Goal: Information Seeking & Learning: Compare options

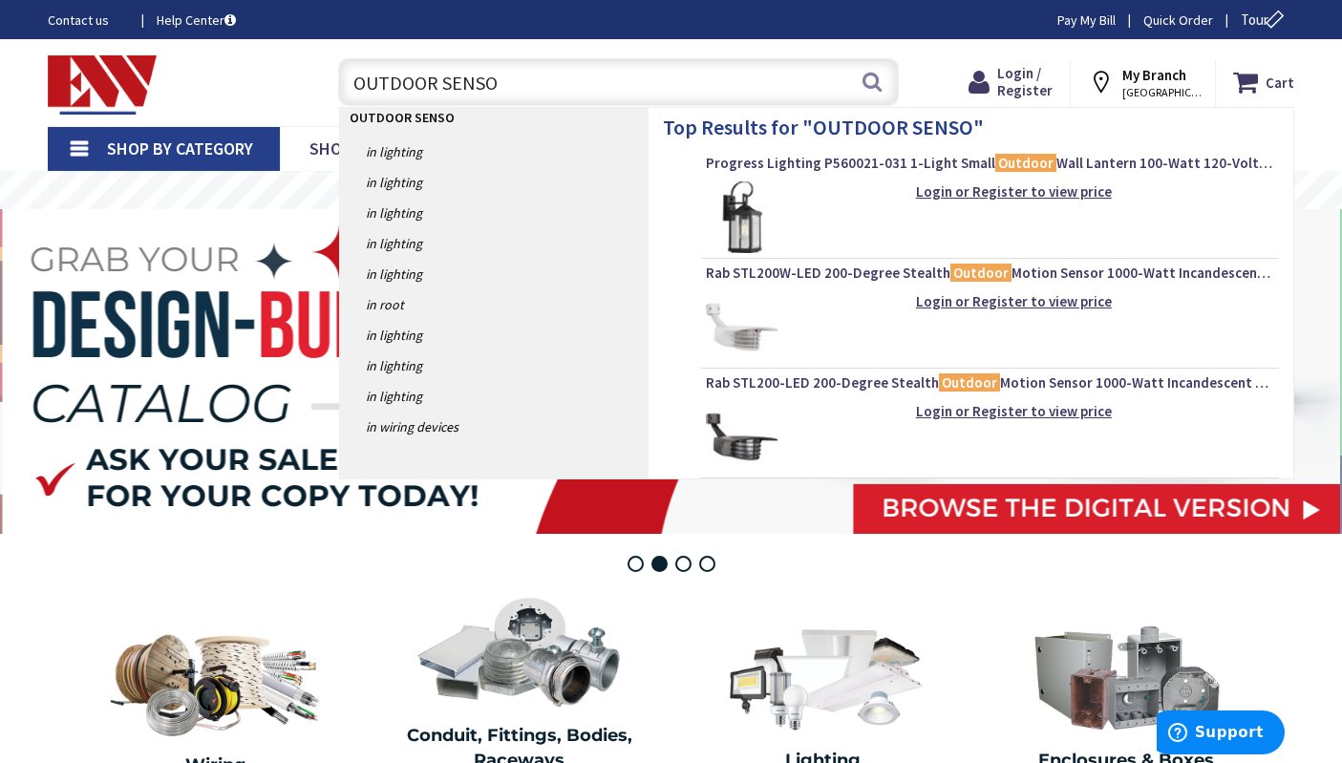
type input "OUTDOOR SENSOR"
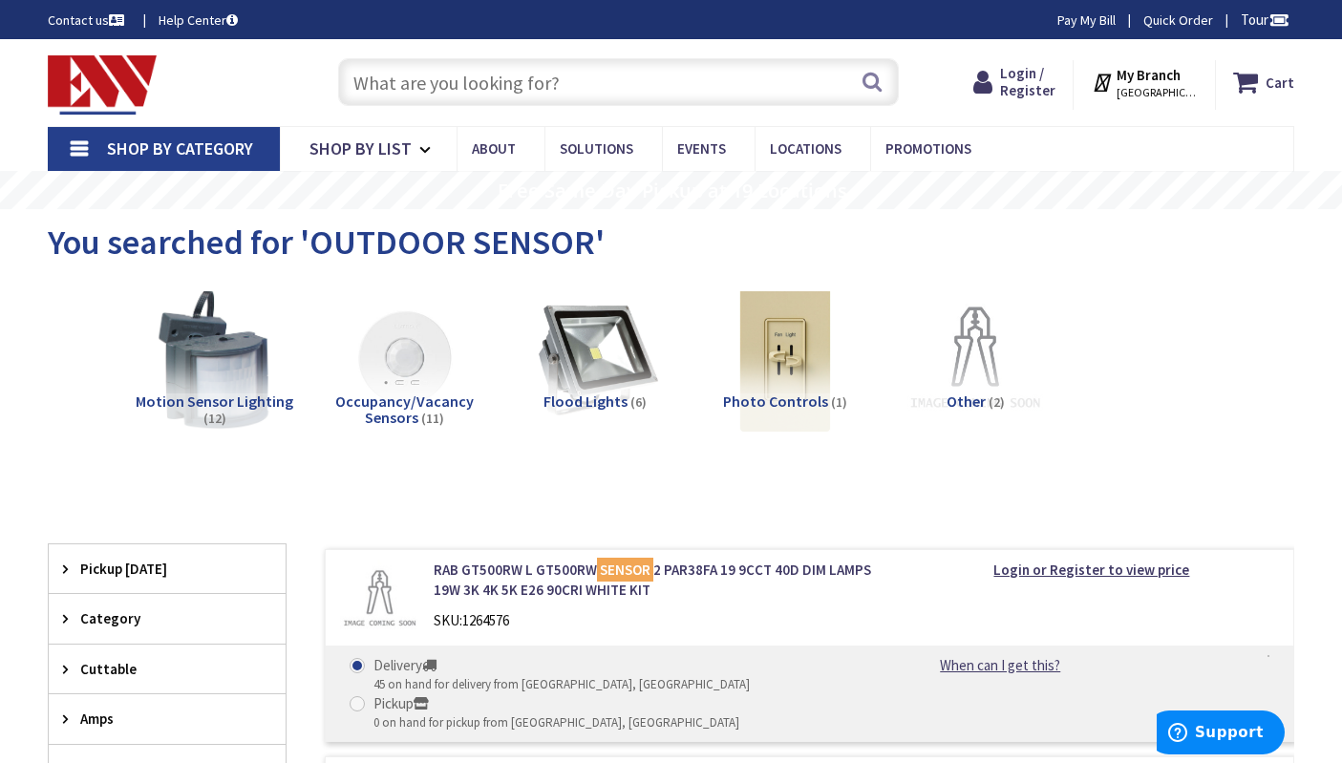
click at [508, 87] on input "text" at bounding box center [618, 82] width 561 height 48
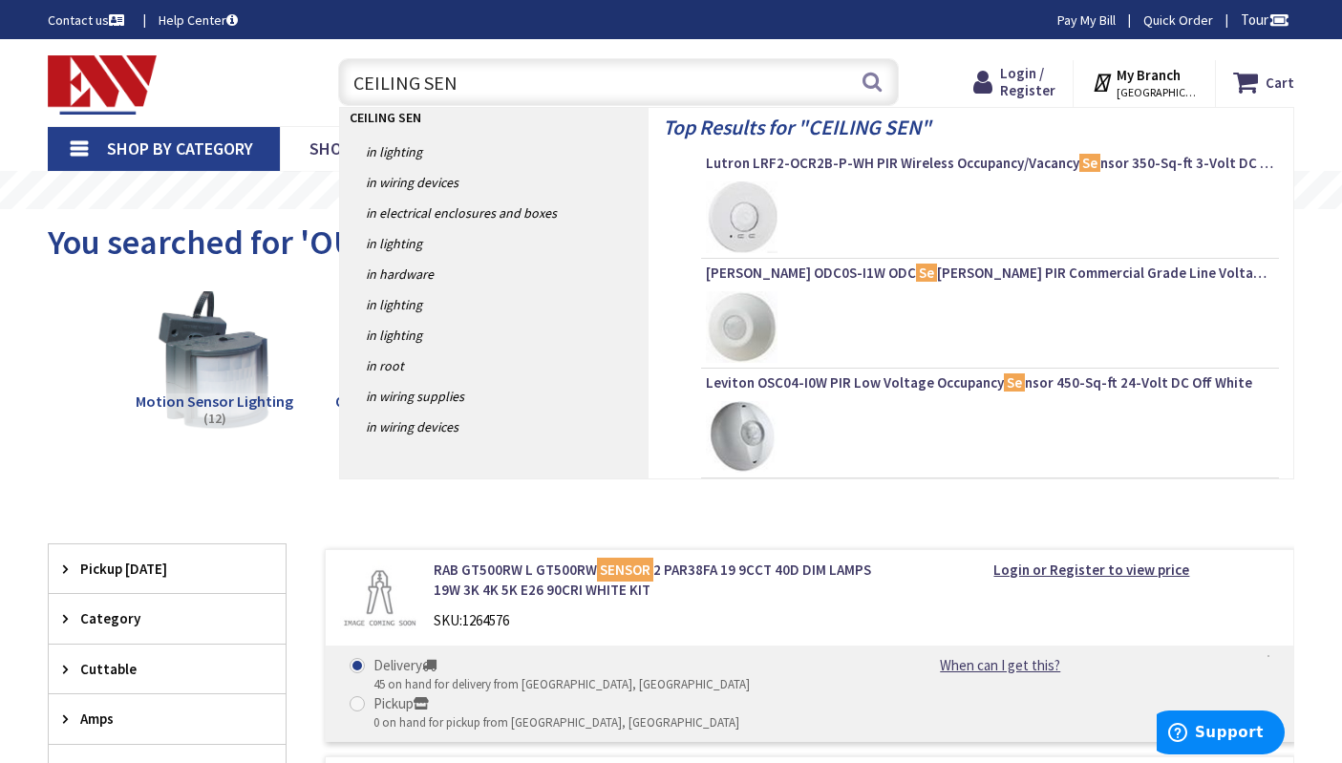
type input "CEILING SENS"
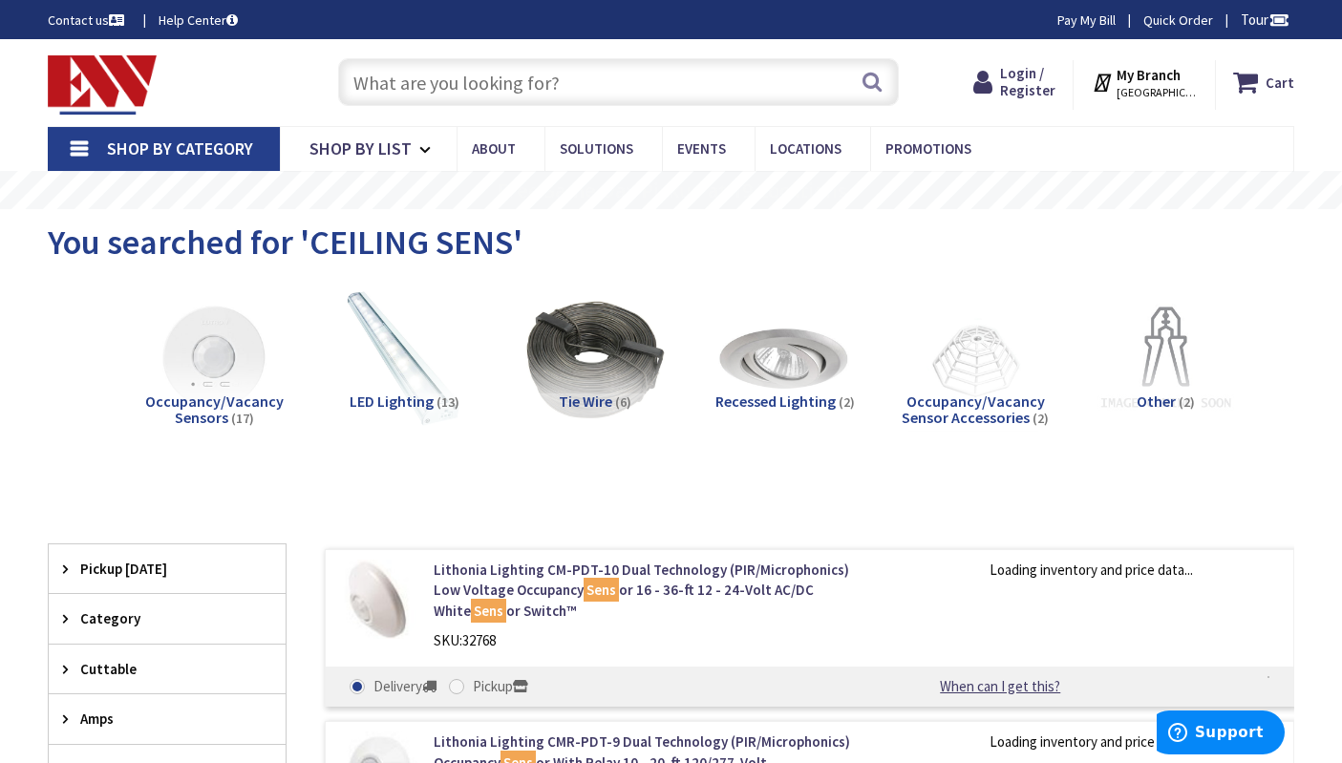
click at [265, 378] on img at bounding box center [215, 360] width 158 height 158
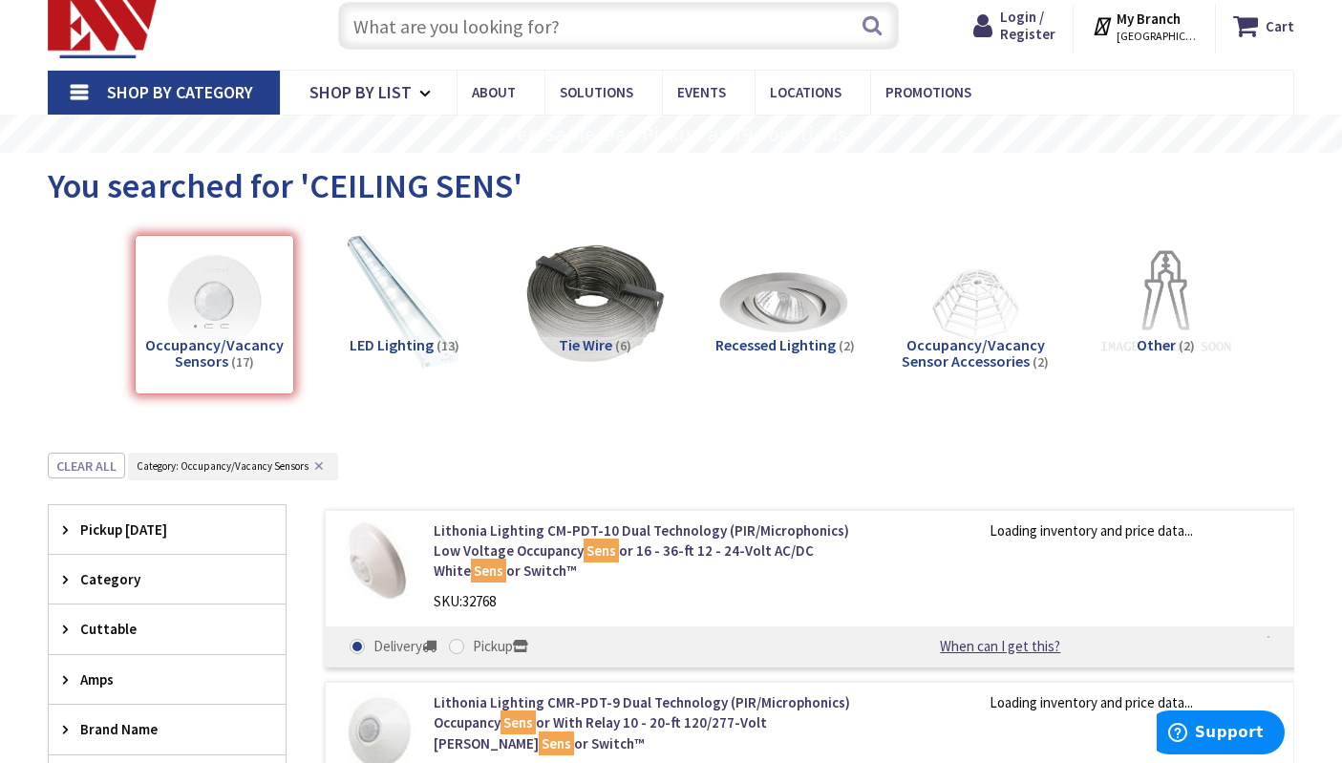
scroll to position [509, 0]
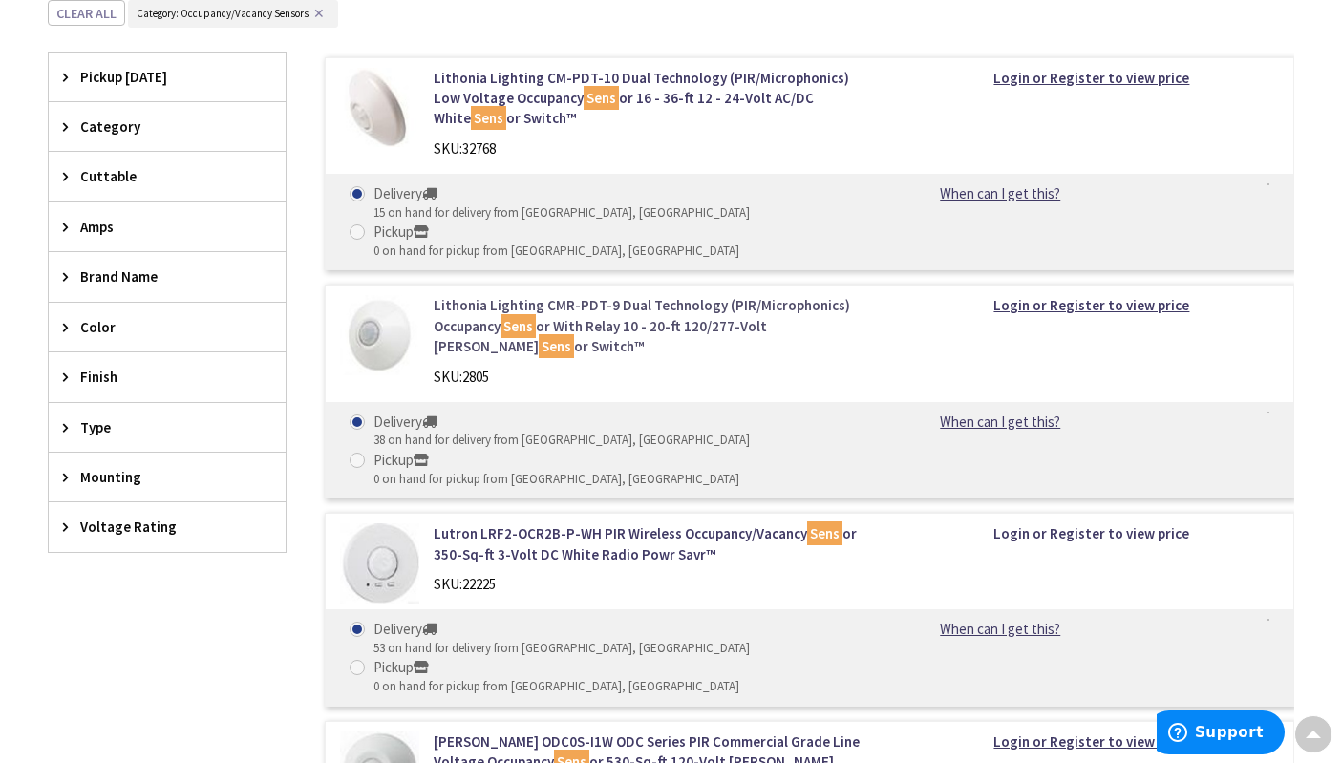
click at [750, 295] on link "Lithonia Lighting CMR-PDT-9 Dual Technology (PIR/Microphonics) Occupancy Sens o…" at bounding box center [654, 325] width 441 height 61
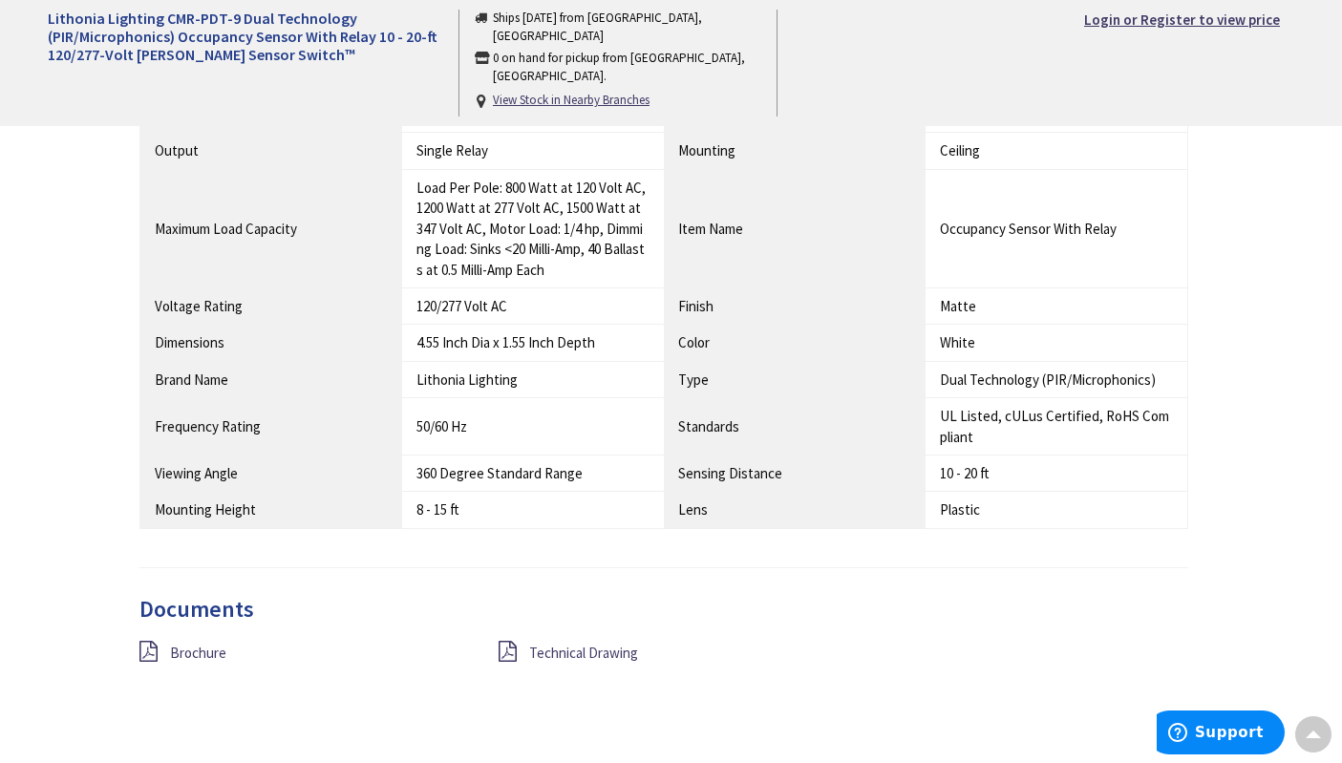
scroll to position [1241, 0]
click at [208, 652] on span "Brochure" at bounding box center [198, 652] width 56 height 18
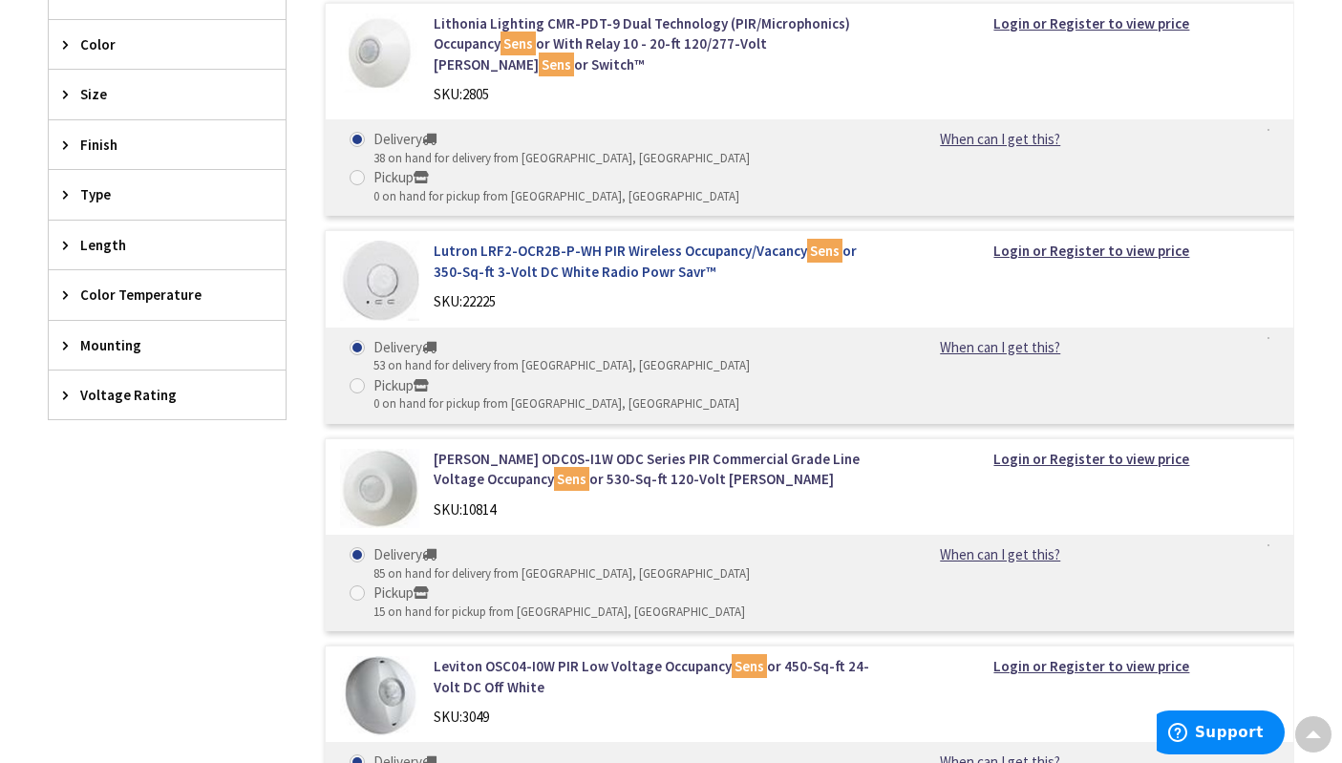
scroll to position [791, 0]
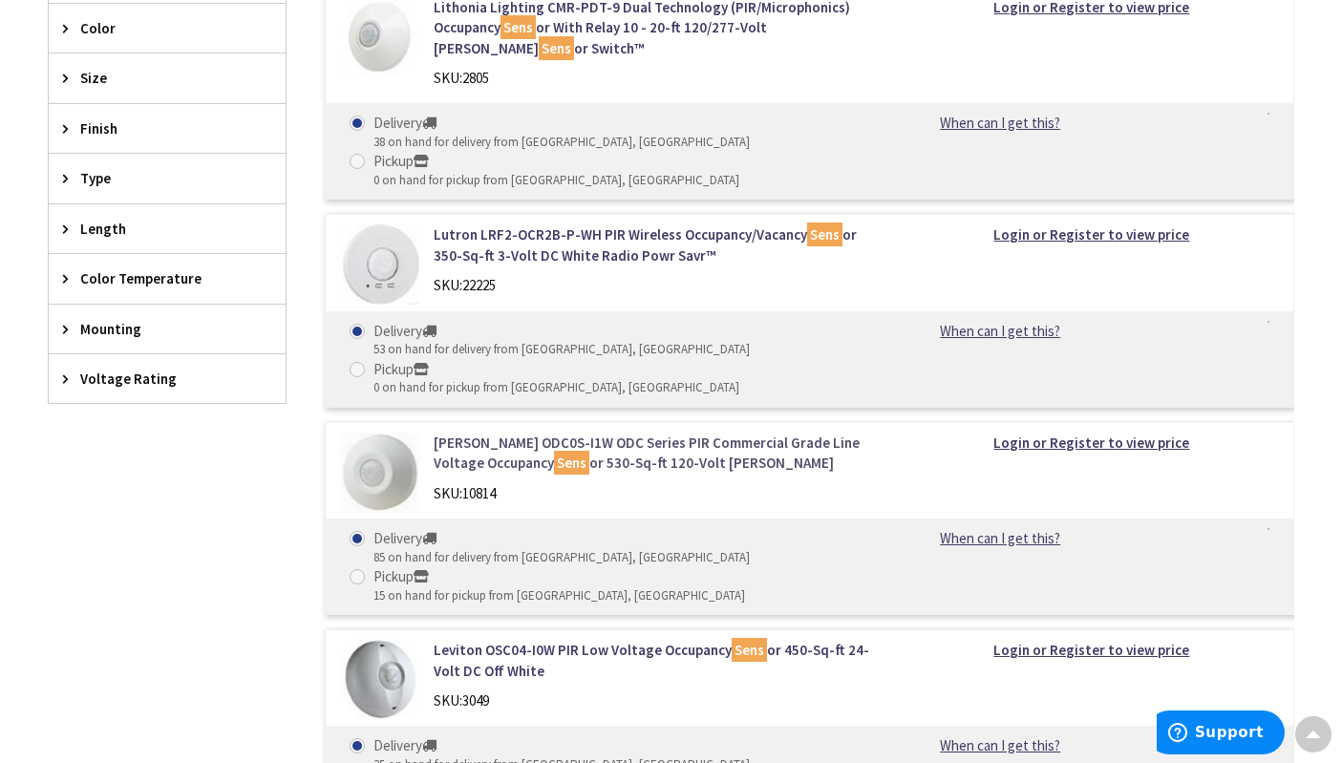
click at [620, 433] on link "Leviton ODC0S-I1W ODC Series PIR Commercial Grade Line Voltage Occupancy Sens o…" at bounding box center [654, 453] width 441 height 41
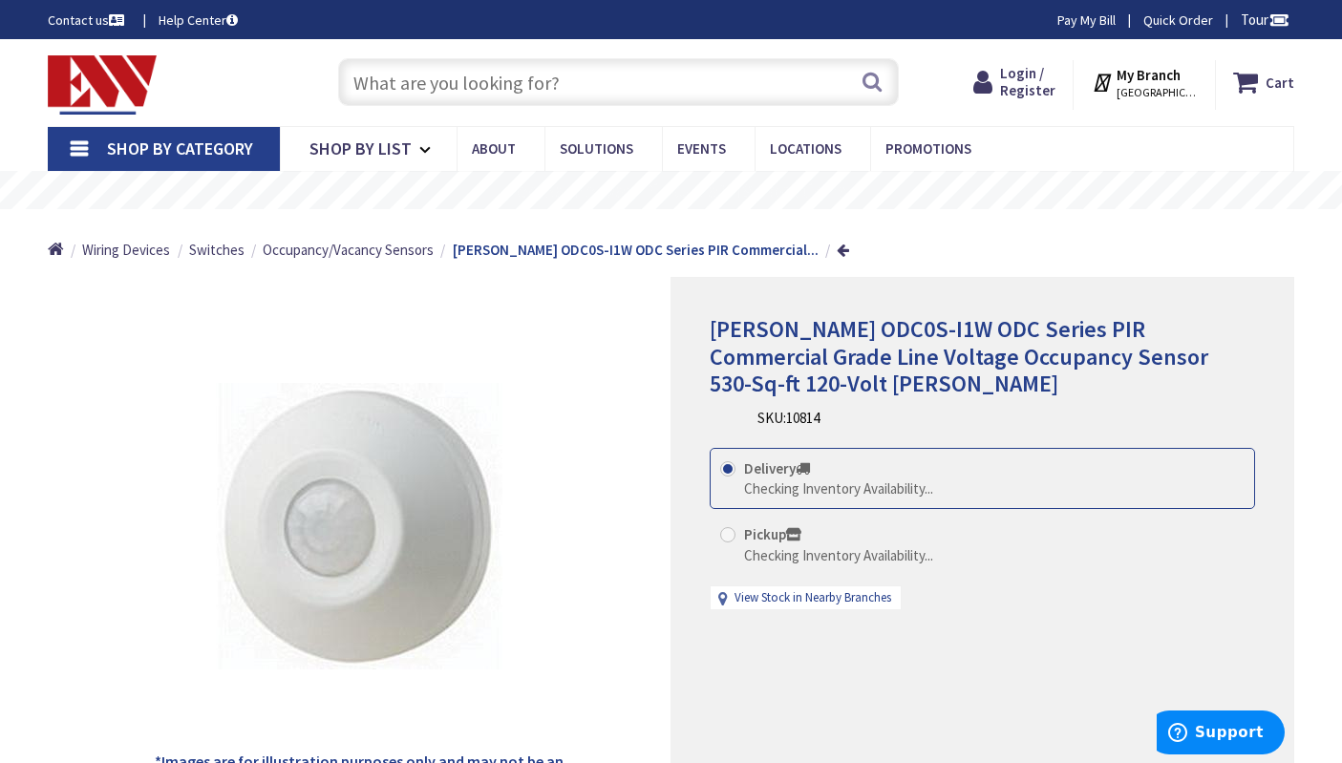
scroll to position [573, 0]
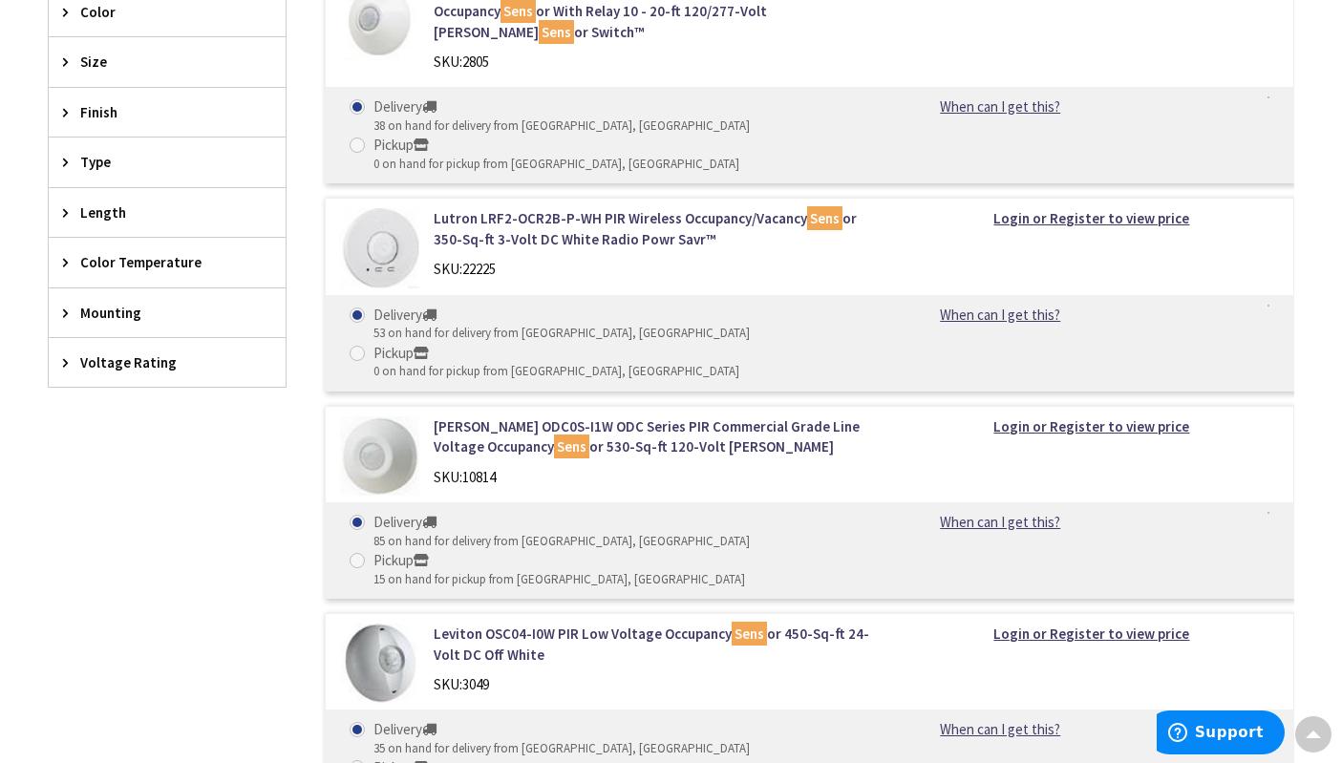
scroll to position [791, 0]
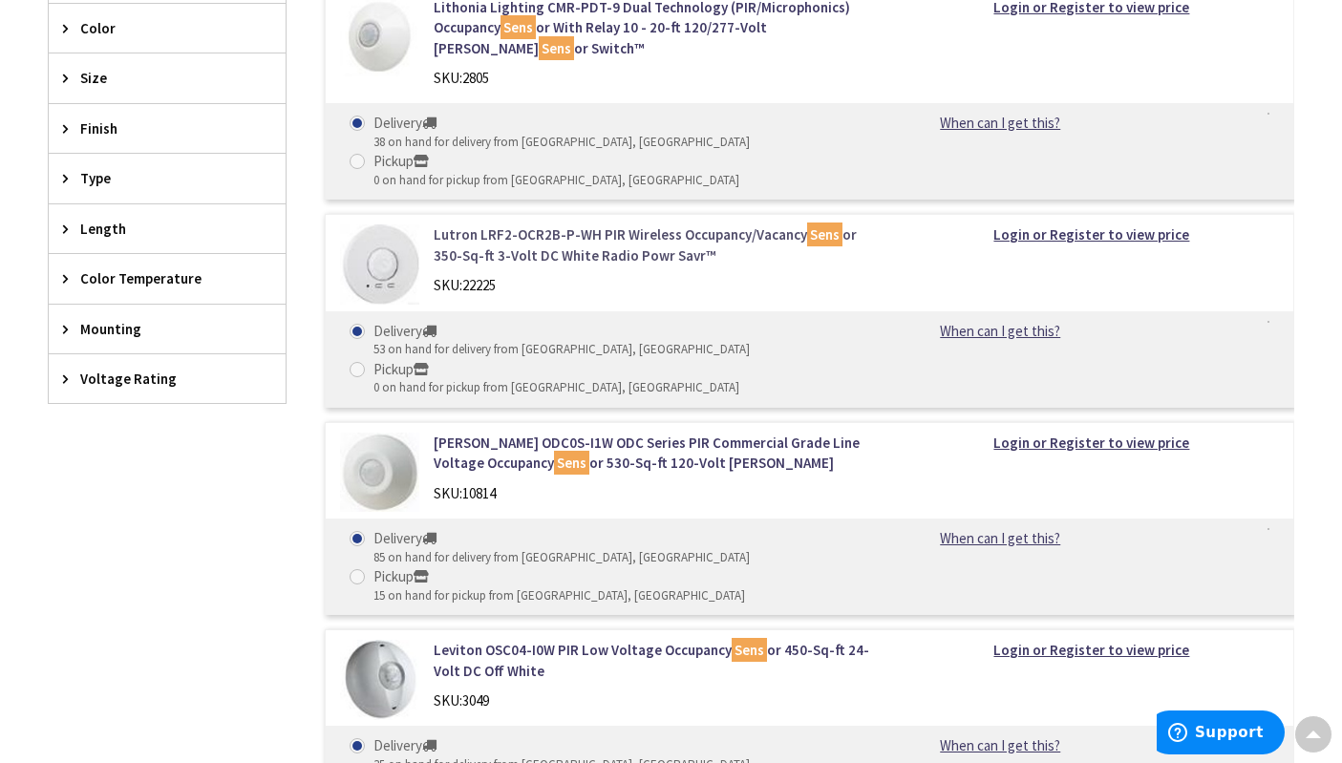
click at [558, 224] on link "Lutron LRF2-OCR2B-P-WH PIR Wireless Occupancy/Vacancy Sens or 350-Sq-ft 3-Volt …" at bounding box center [654, 244] width 441 height 41
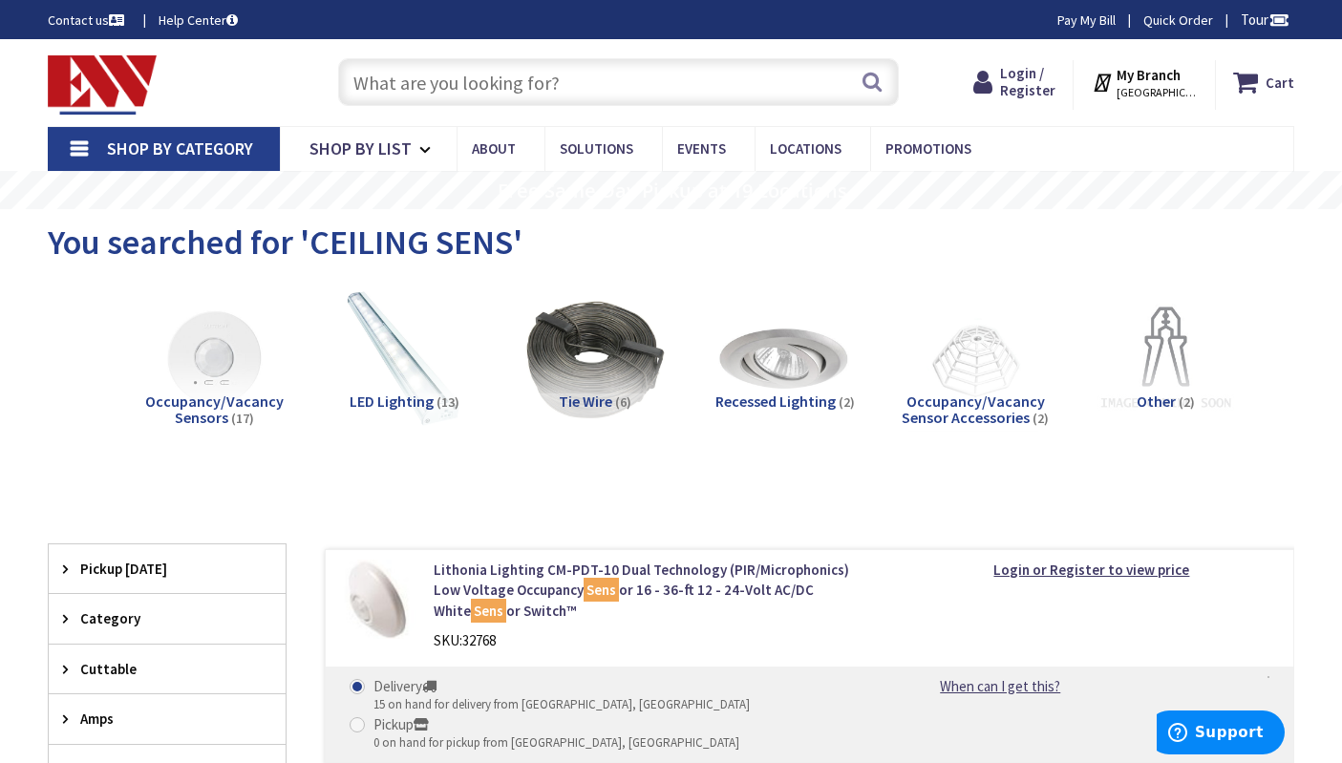
click at [503, 90] on input "text" at bounding box center [618, 82] width 561 height 48
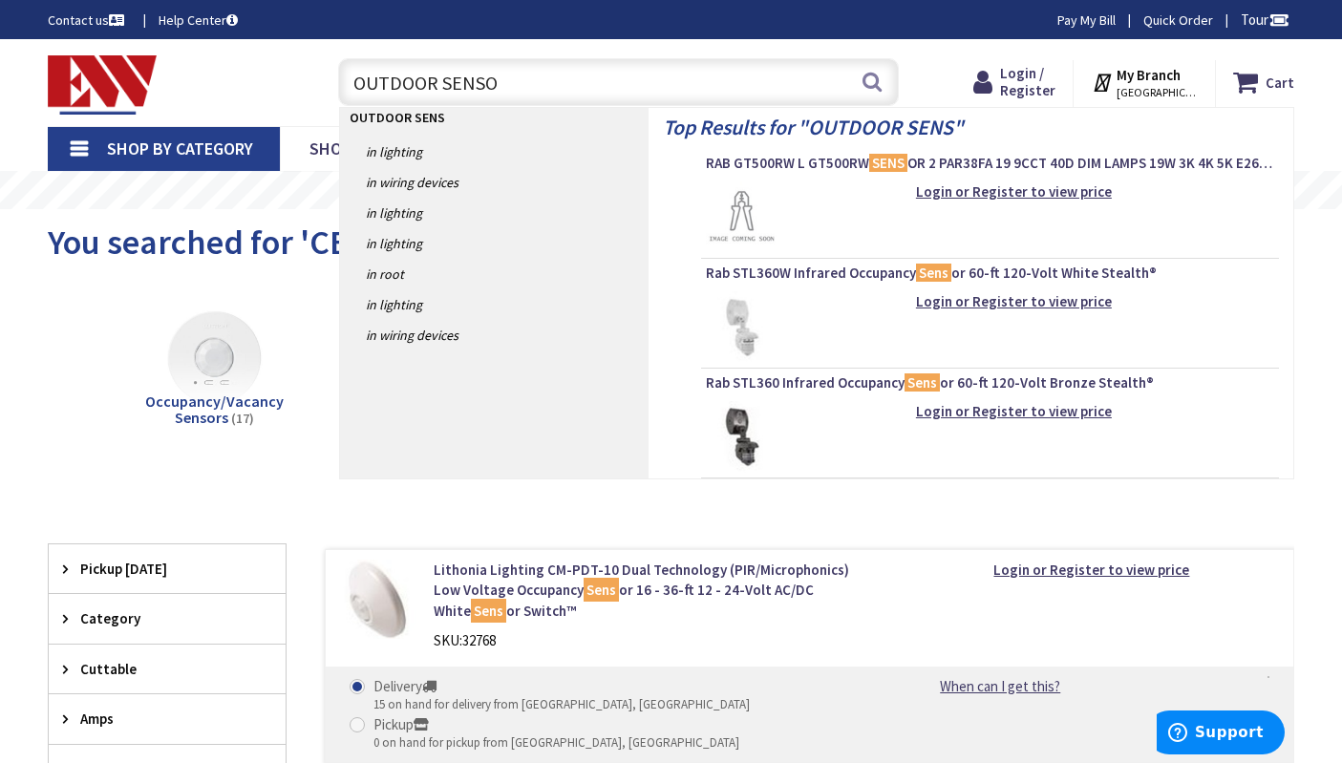
type input "OUTDOOR SENSOR"
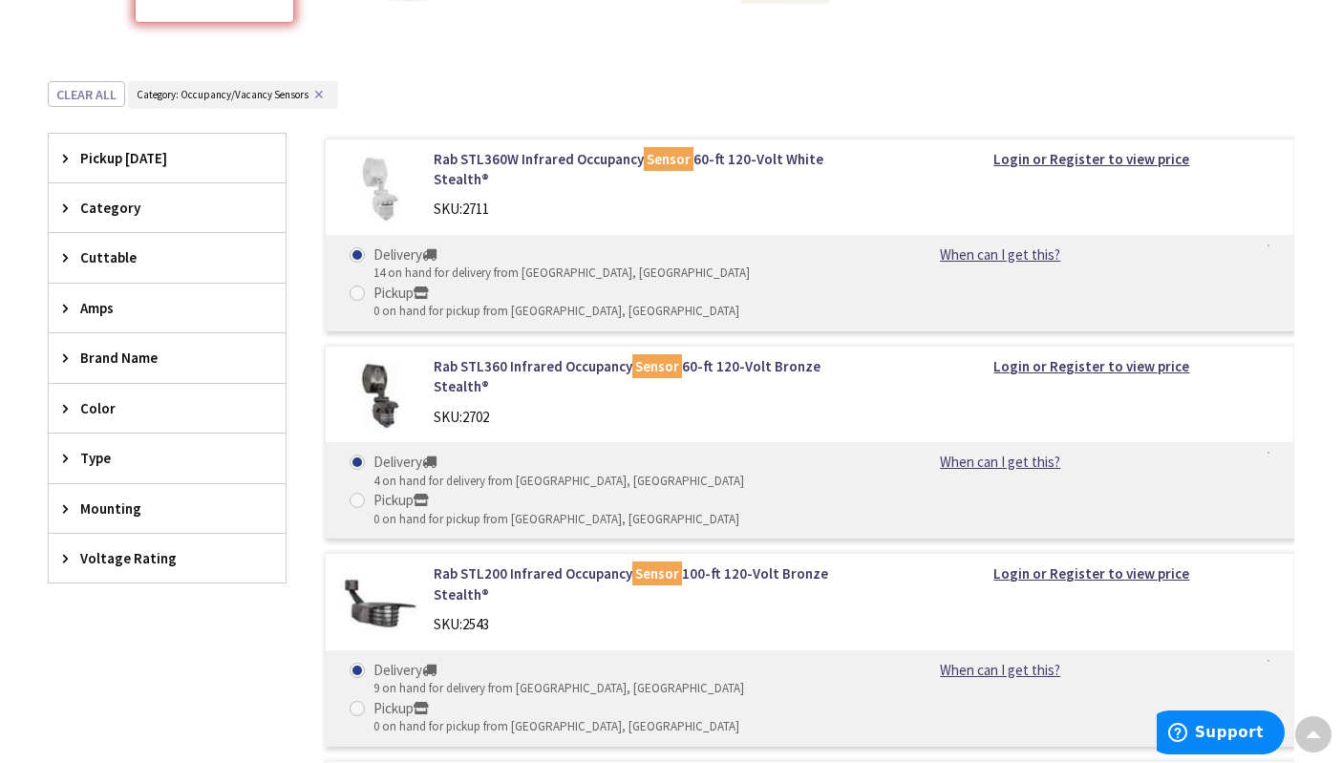
scroll to position [316, 0]
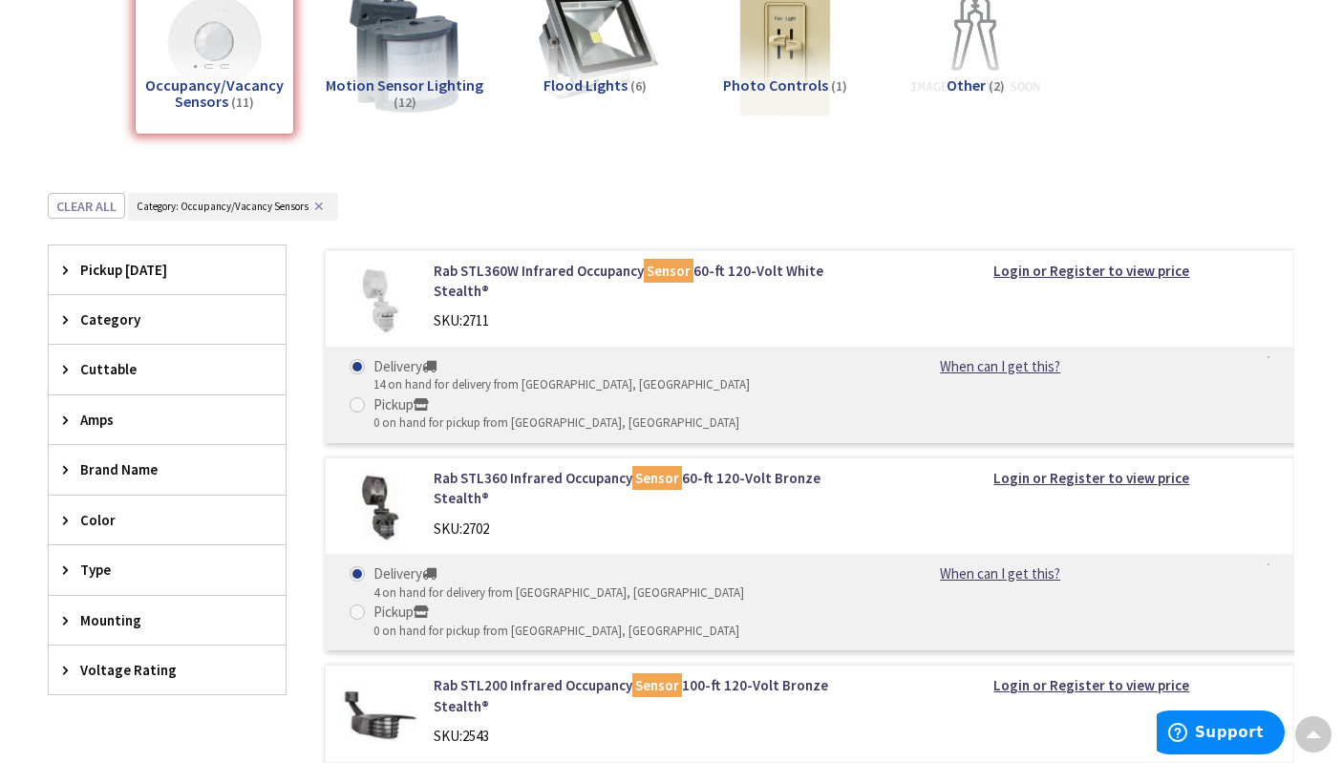
click at [427, 95] on h5 "Motion Sensor Lighting (12)" at bounding box center [404, 93] width 159 height 33
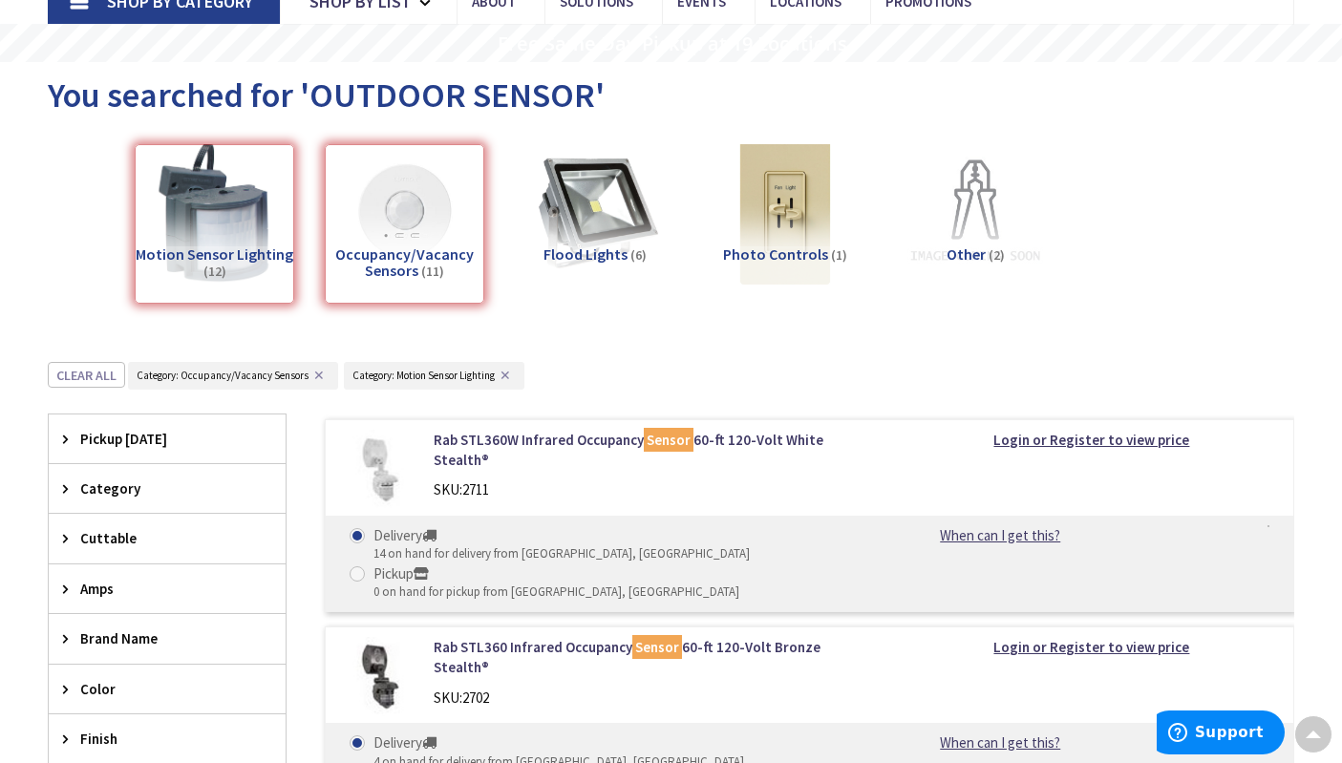
scroll to position [127, 0]
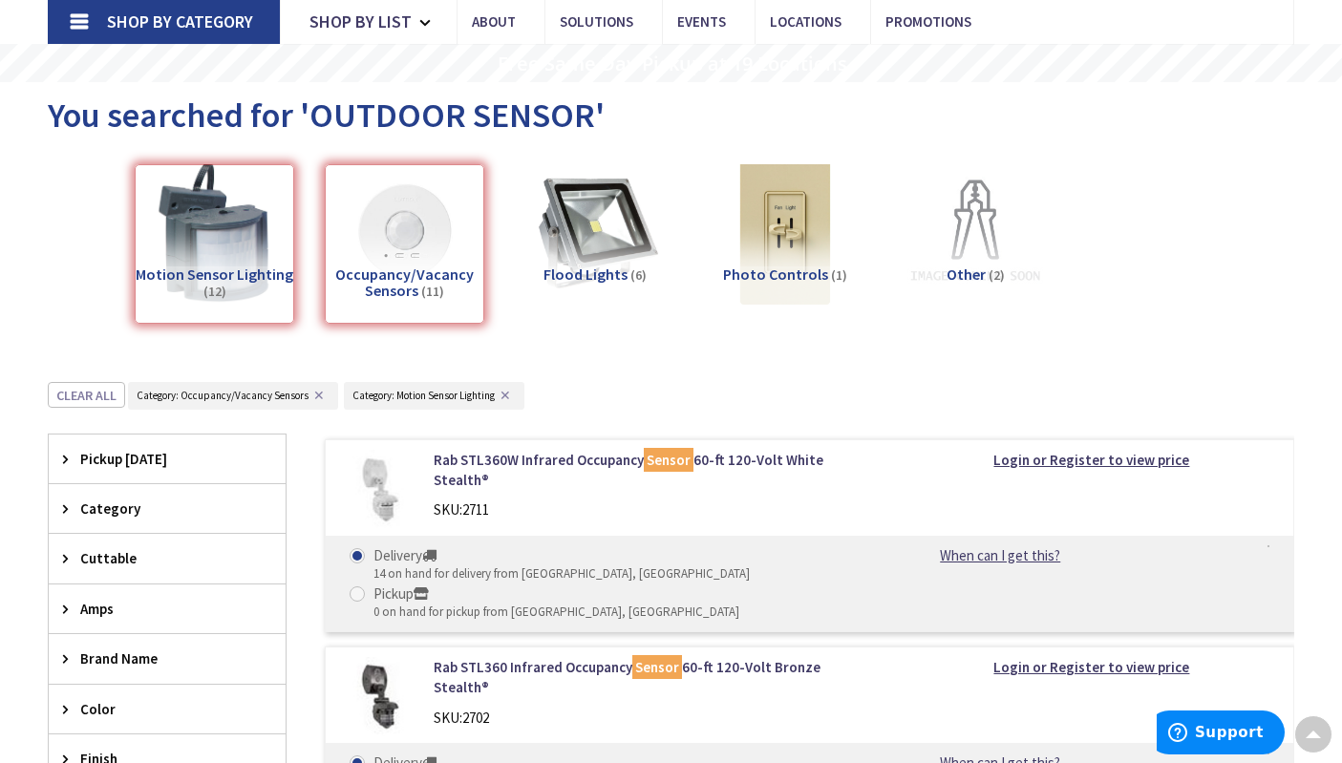
click at [286, 270] on div "Motion Sensor Lighting (12)" at bounding box center [214, 243] width 159 height 159
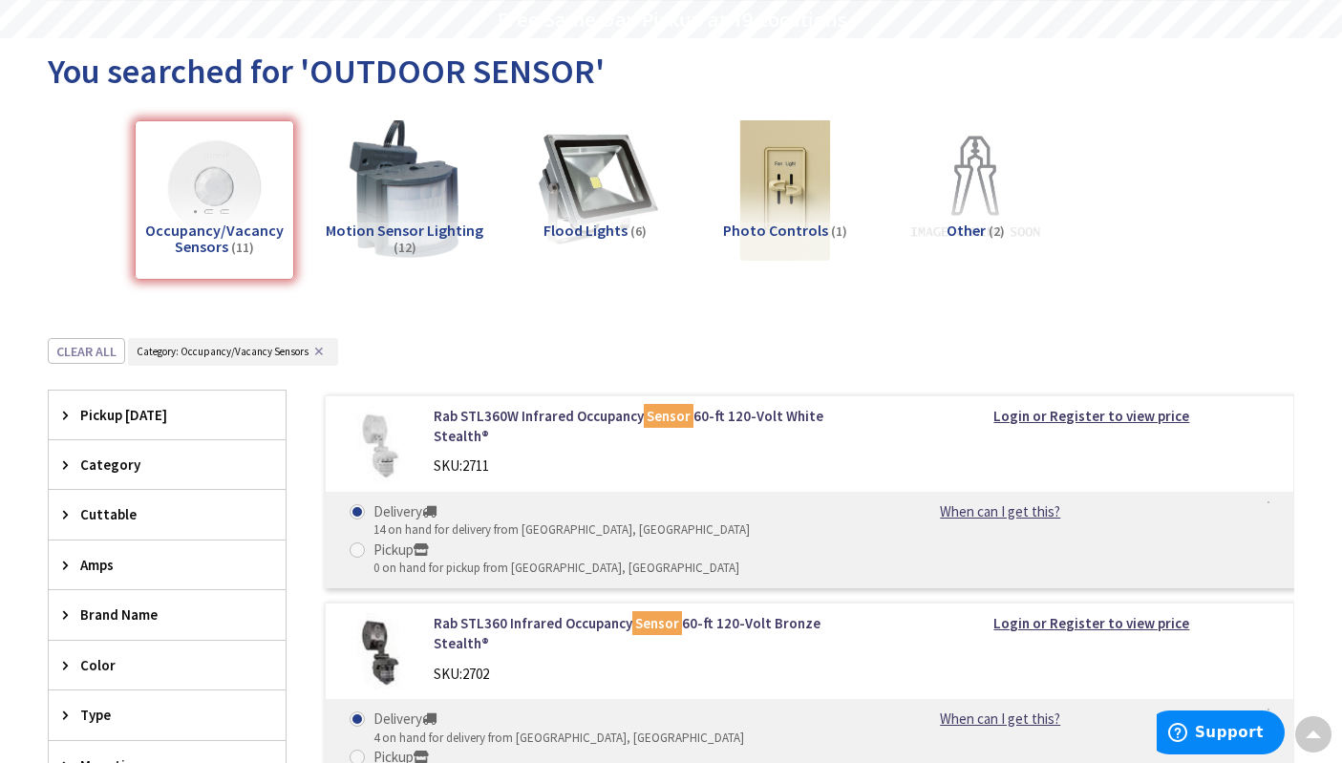
scroll to position [0, 0]
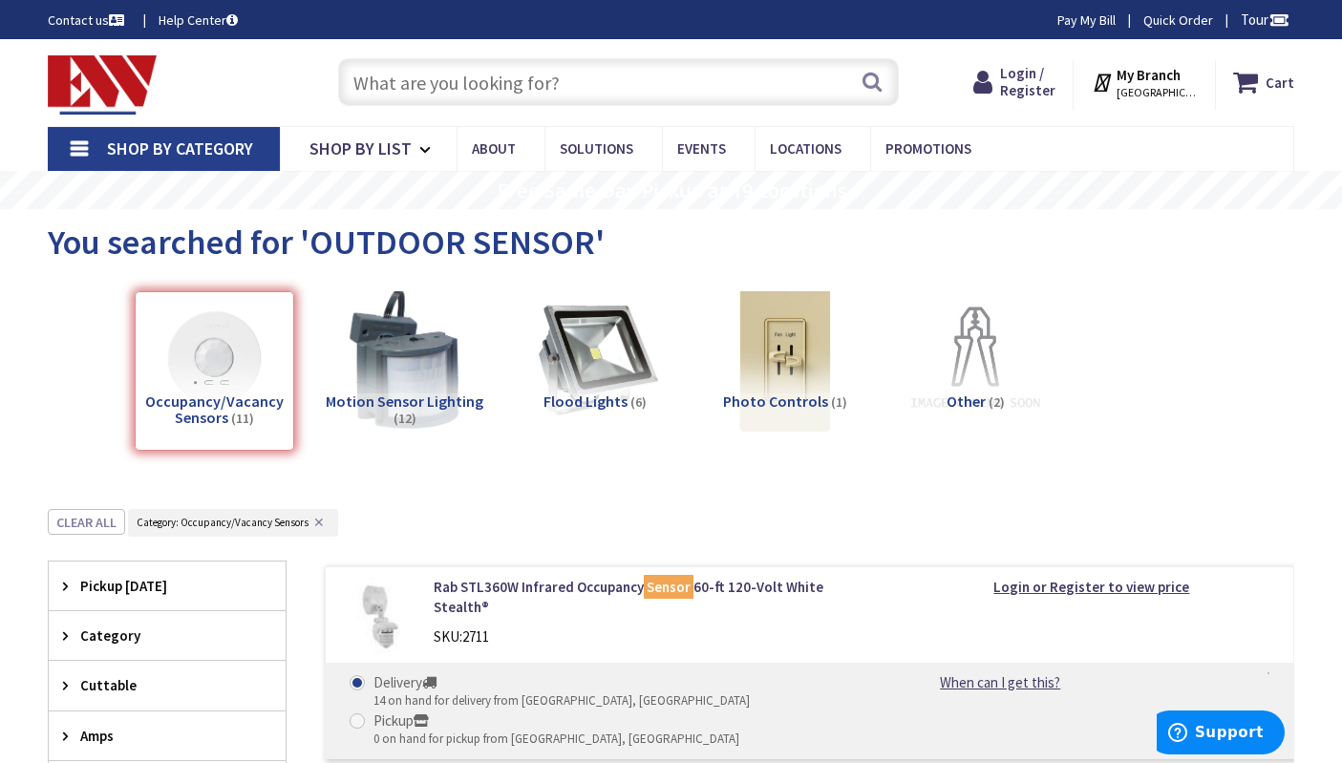
click at [74, 67] on img at bounding box center [102, 84] width 109 height 59
